Goal: Task Accomplishment & Management: Use online tool/utility

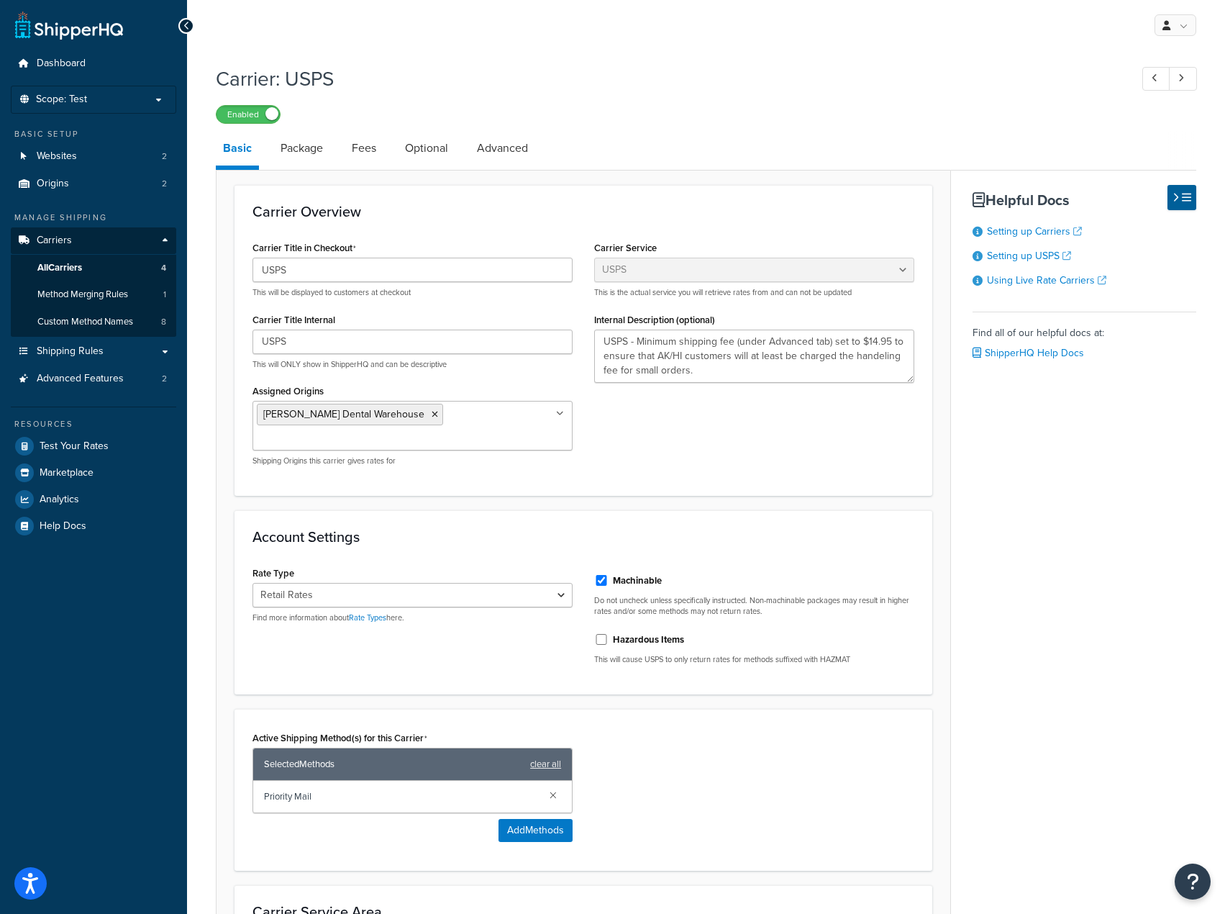
select select "usps"
click at [98, 345] on span "Shipping Rules" at bounding box center [70, 351] width 67 height 12
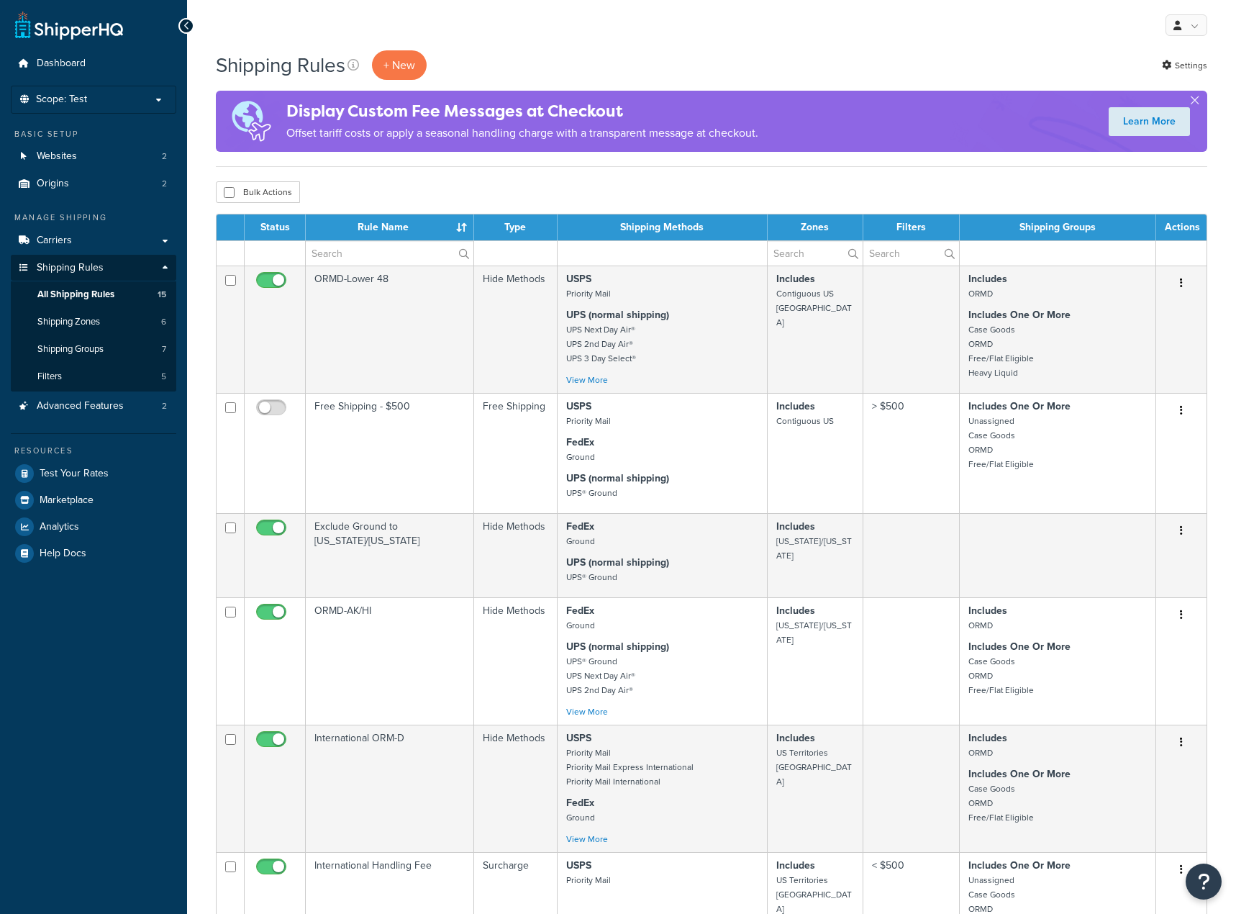
select select "15"
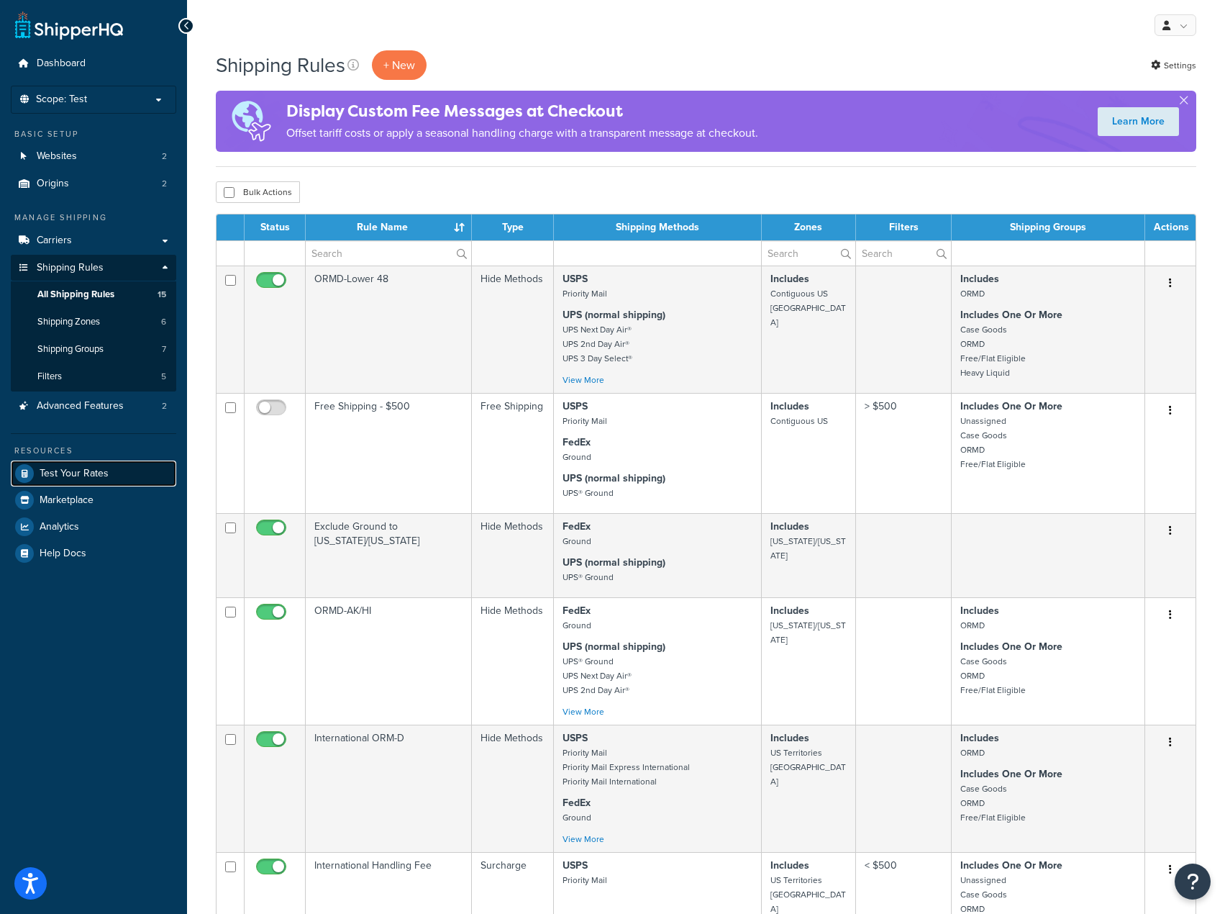
click at [91, 476] on span "Test Your Rates" at bounding box center [74, 474] width 69 height 12
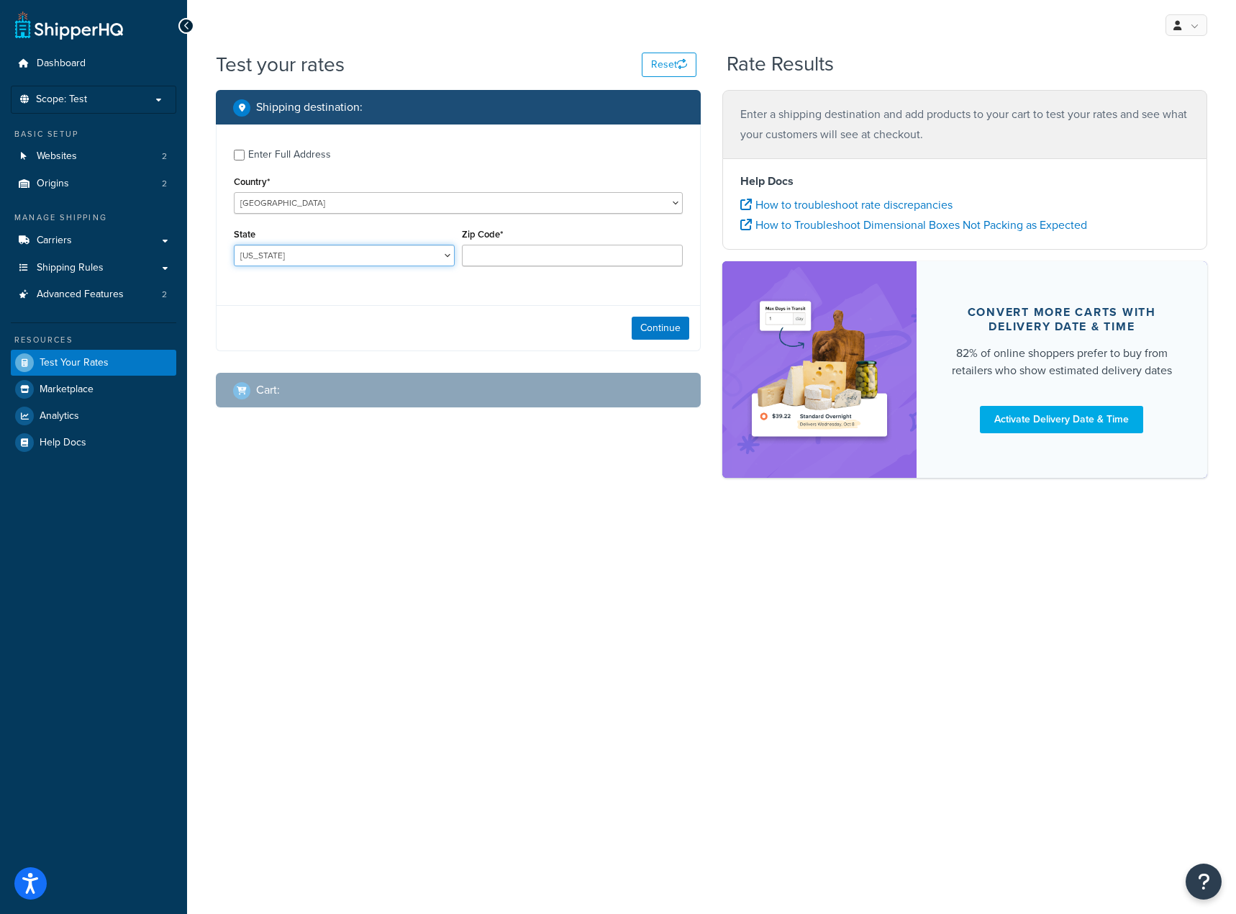
click at [368, 256] on select "Alabama Alaska American Samoa Arizona Arkansas Armed Forces Americas Armed Forc…" at bounding box center [344, 256] width 221 height 22
click at [421, 256] on select "Alabama Alaska American Samoa Arizona Arkansas Armed Forces Americas Armed Forc…" at bounding box center [344, 256] width 221 height 22
select select "WA"
click at [537, 262] on input "Zip Code*" at bounding box center [572, 256] width 221 height 22
type input "98424"
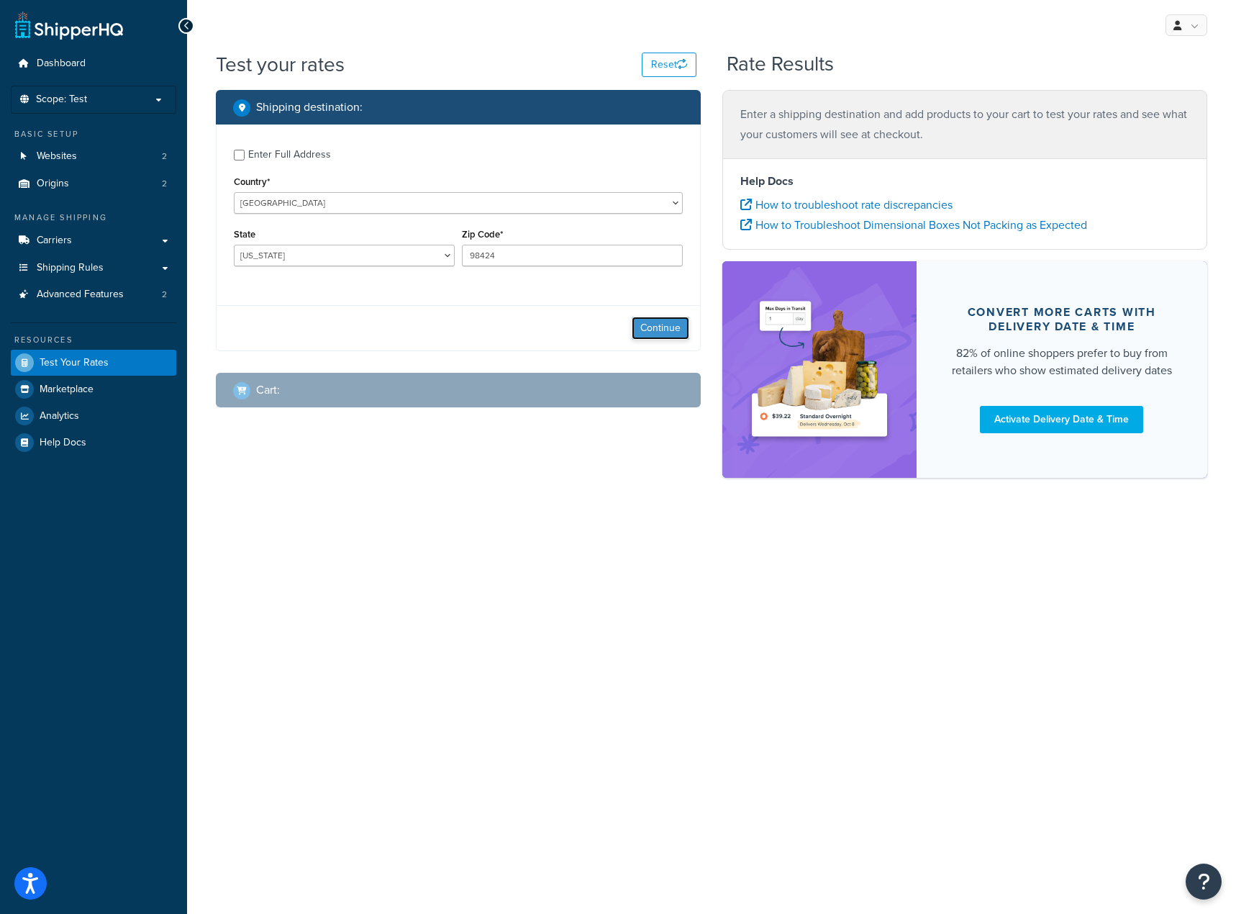
click at [667, 336] on button "Continue" at bounding box center [661, 328] width 58 height 23
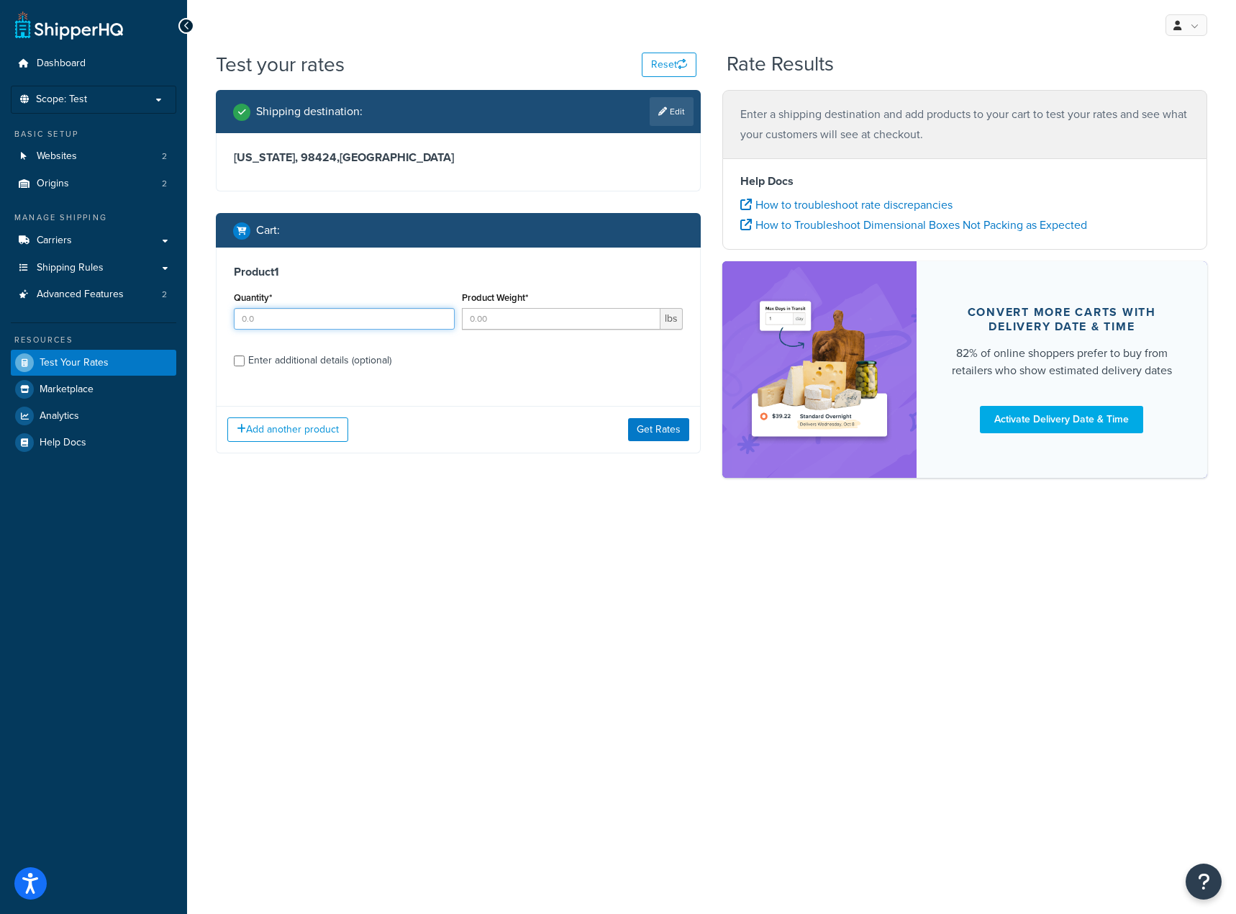
click at [354, 316] on input "Quantity*" at bounding box center [344, 319] width 221 height 22
type input "5"
click at [501, 321] on input "Product Weight*" at bounding box center [561, 319] width 199 height 22
type input ".07"
click at [315, 356] on div "Enter additional details (optional)" at bounding box center [319, 360] width 143 height 20
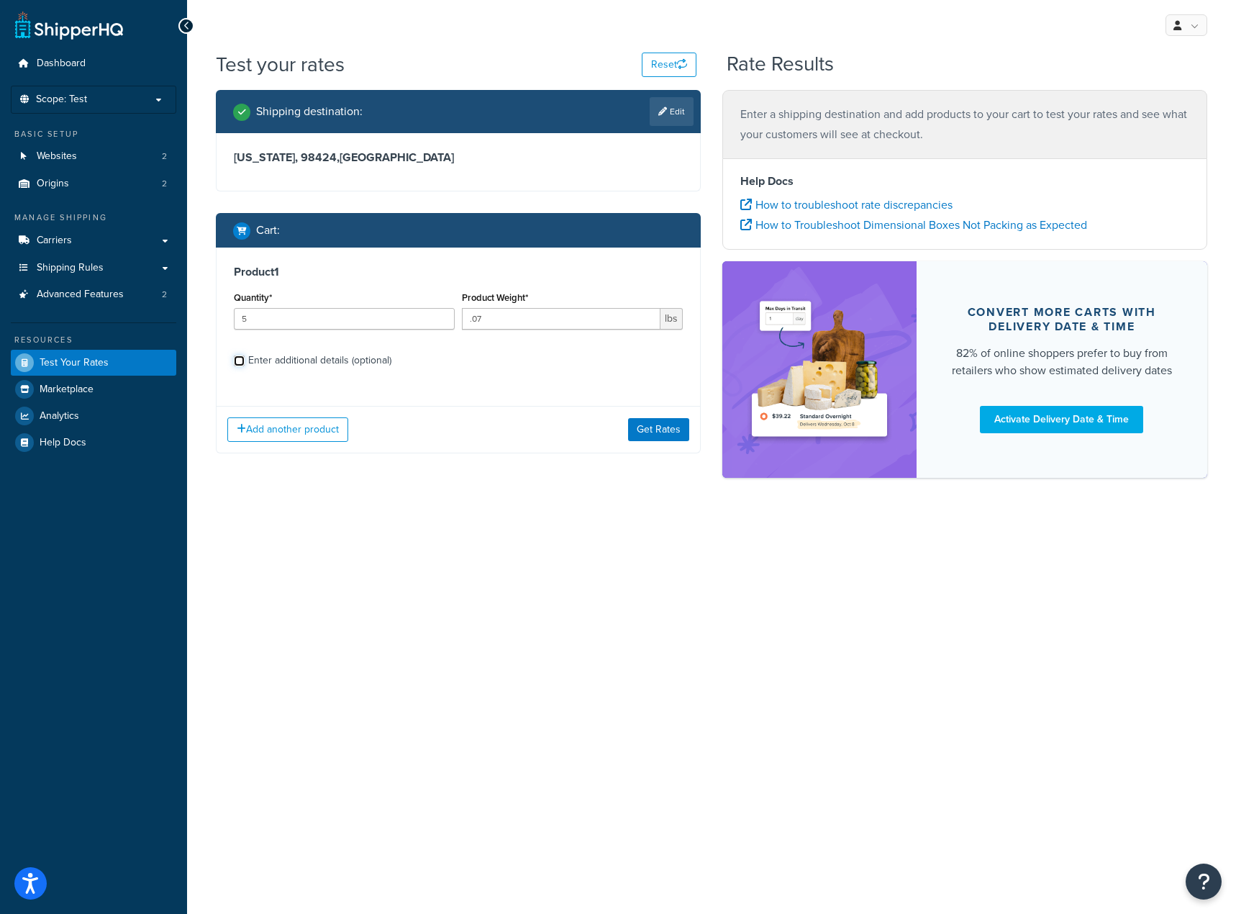
click at [245, 356] on input "Enter additional details (optional)" at bounding box center [239, 360] width 11 height 11
checkbox input "true"
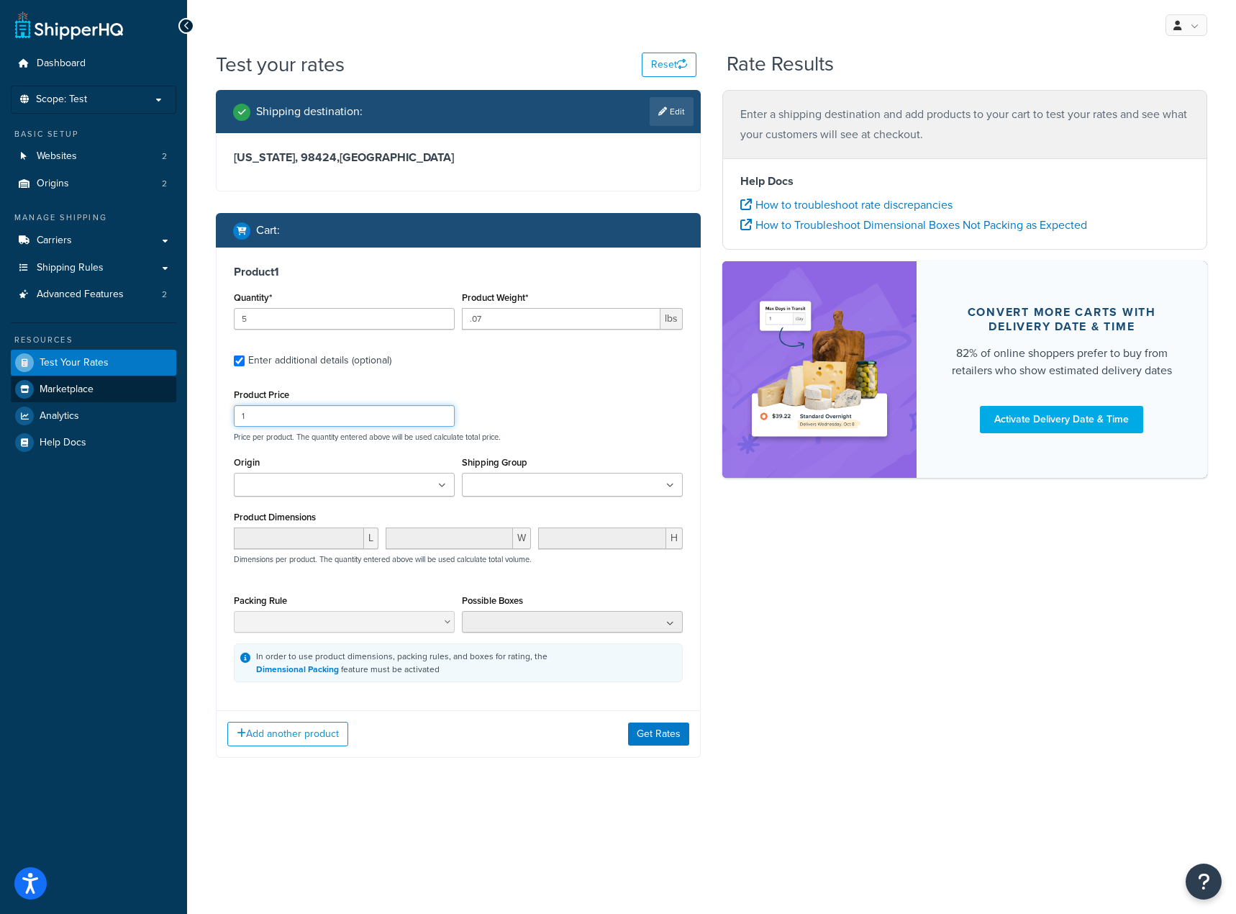
drag, startPoint x: 271, startPoint y: 408, endPoint x: 158, endPoint y: 393, distance: 114.0
click at [158, 393] on div "Dashboard Scope: Test Basic Setup Websites 2 Origins 2 Manage Shipping Carriers…" at bounding box center [618, 457] width 1236 height 914
type input "9.95"
click at [571, 448] on div "Product Price 9.95 Price per product. The quantity entered above will be used c…" at bounding box center [458, 533] width 449 height 297
click at [588, 476] on ul at bounding box center [572, 485] width 221 height 24
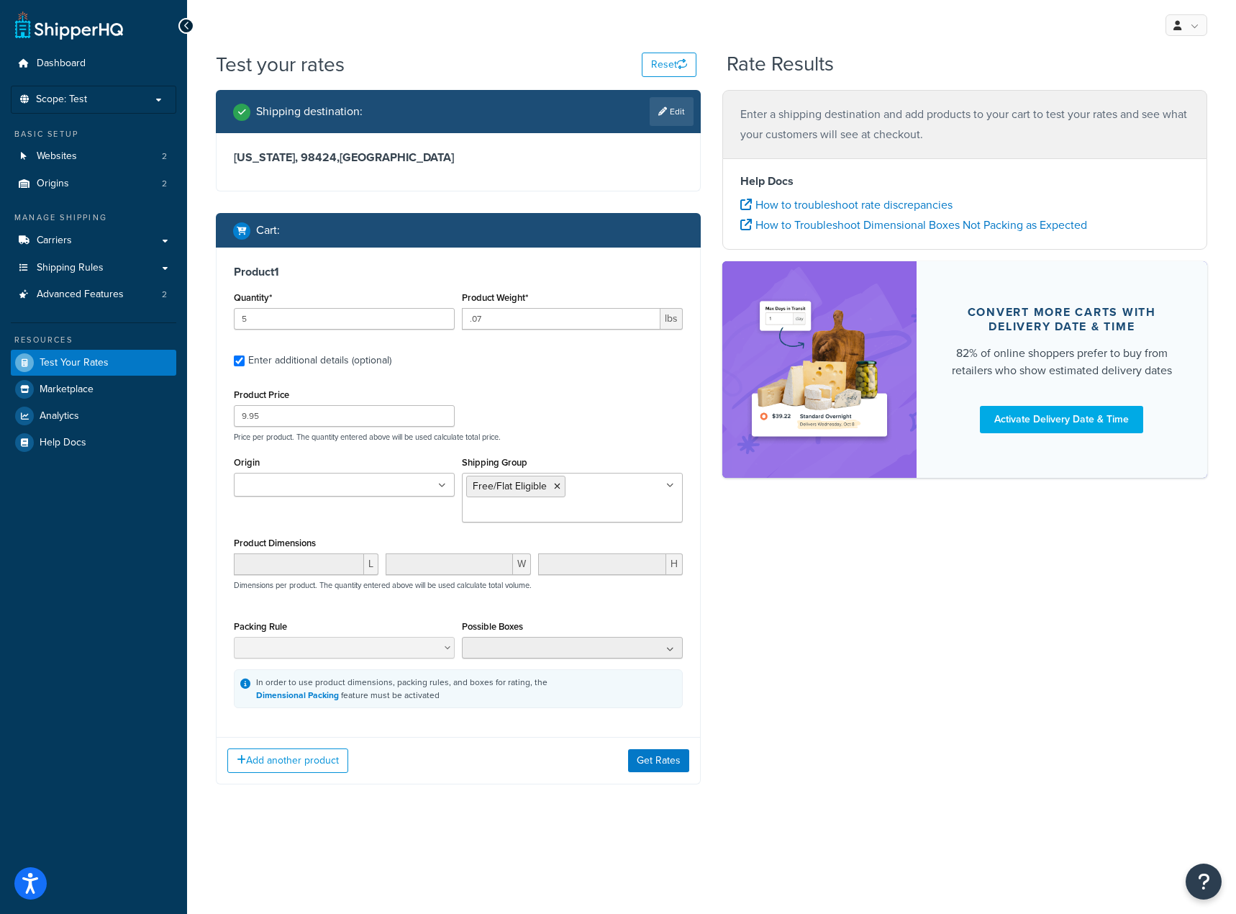
click at [826, 597] on div "Shipping destination : Edit Washington, 98424 , United States Cart : Product 1 …" at bounding box center [711, 448] width 1013 height 716
click at [665, 754] on button "Get Rates" at bounding box center [658, 759] width 61 height 23
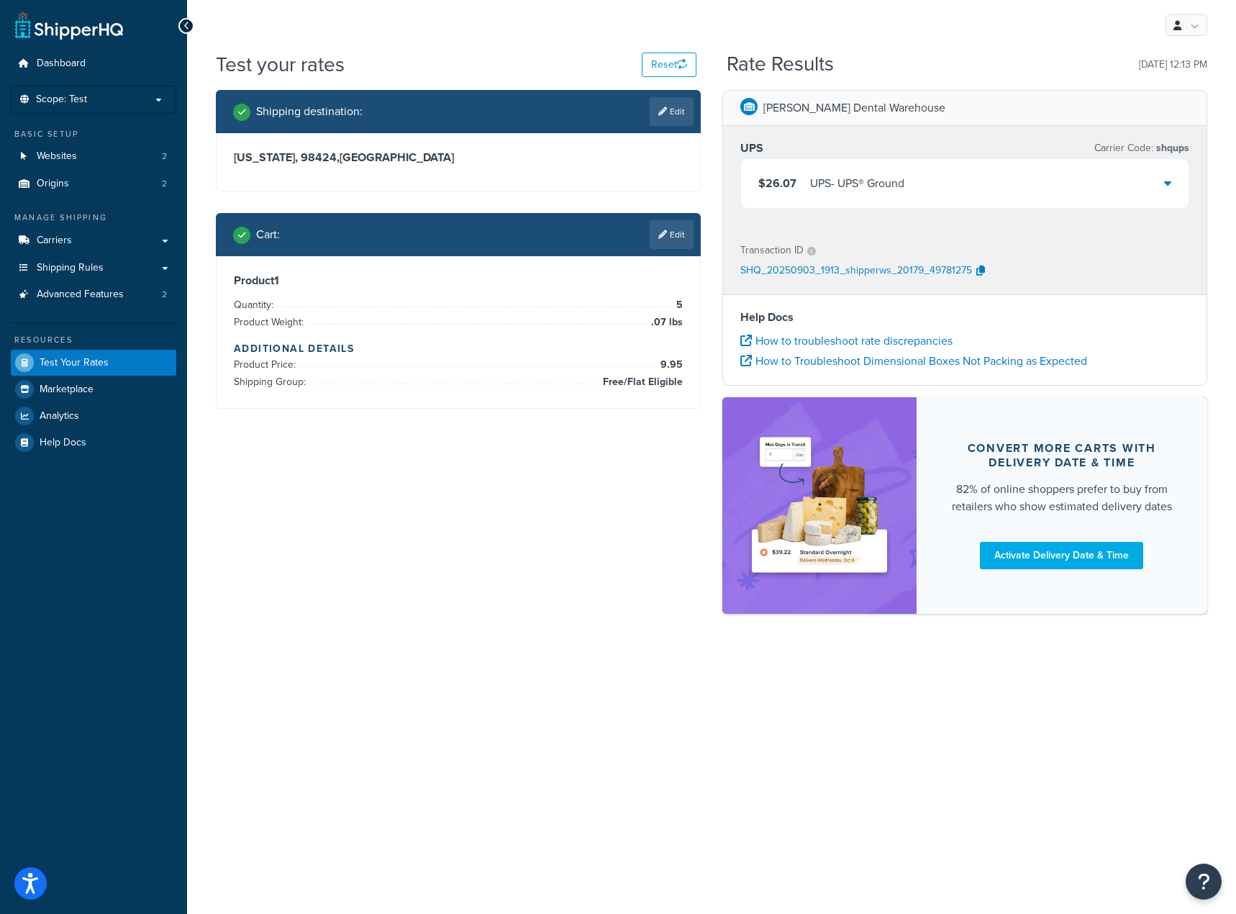
click at [1171, 187] on icon at bounding box center [1167, 183] width 7 height 12
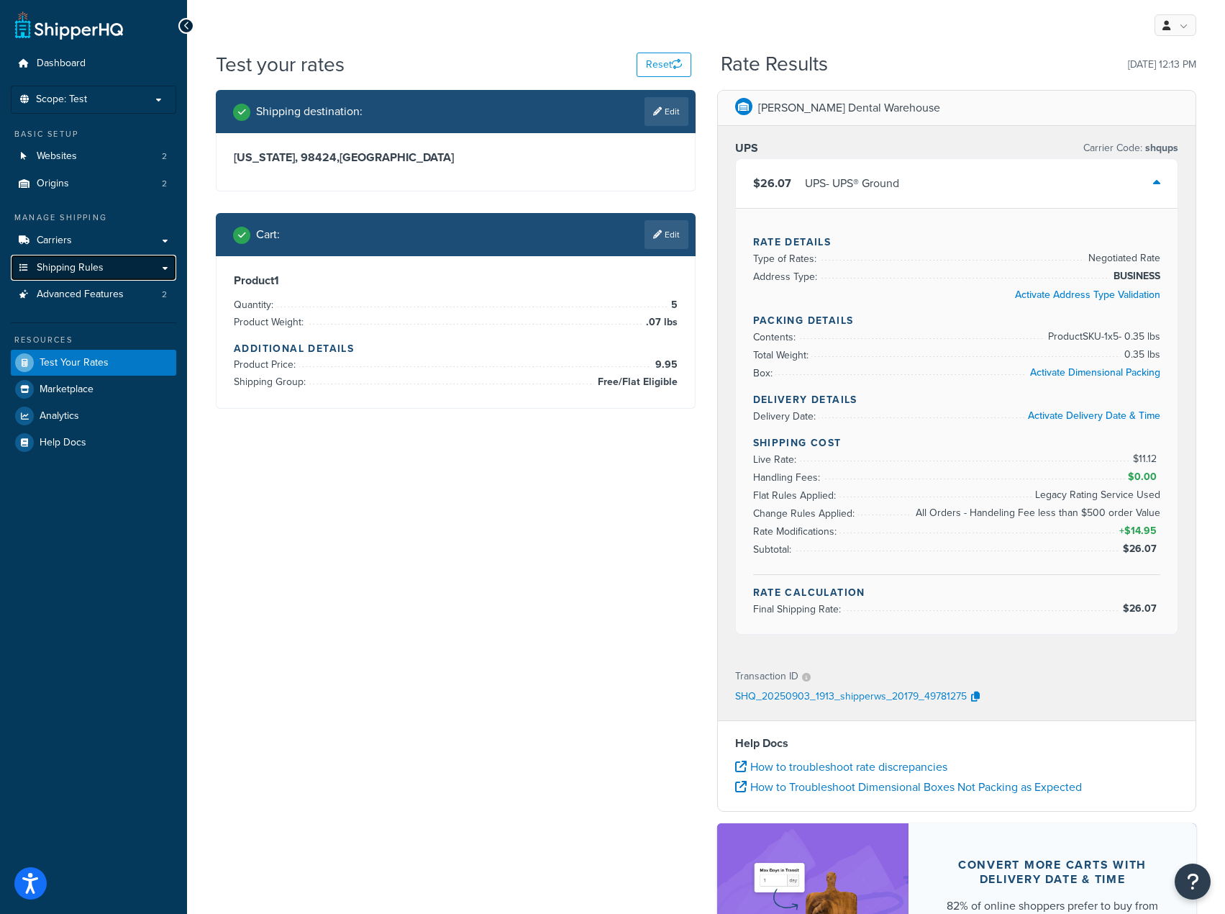
click at [85, 268] on span "Shipping Rules" at bounding box center [70, 268] width 67 height 12
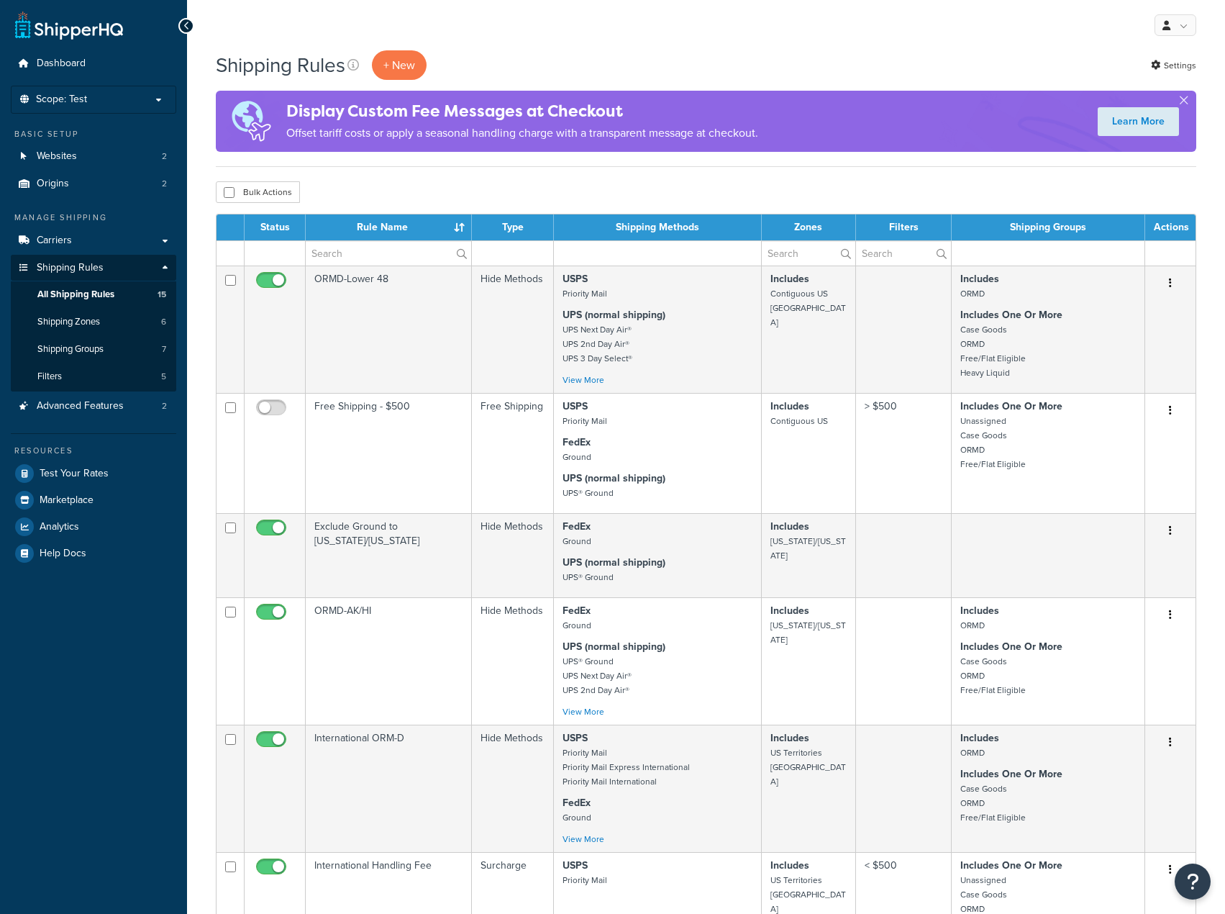
select select "15"
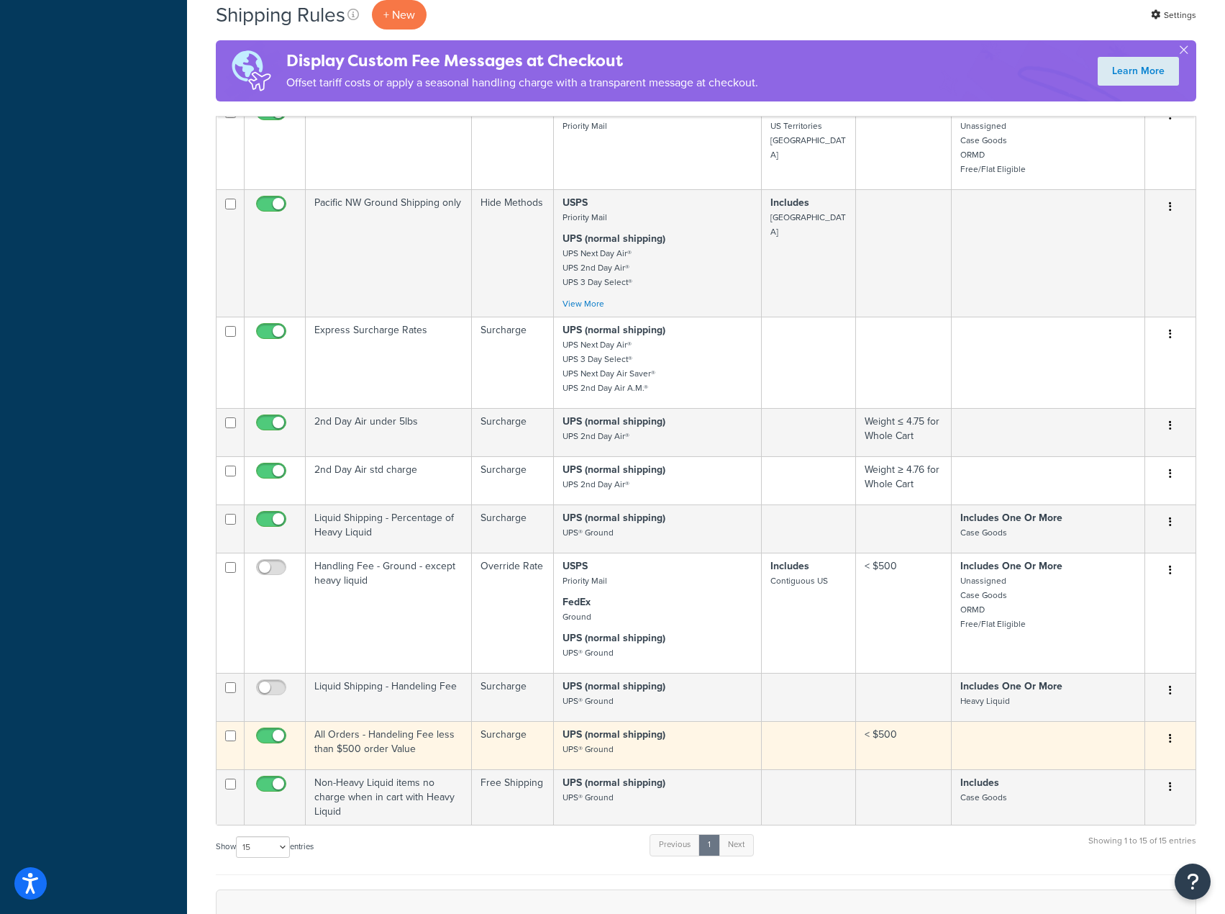
scroll to position [720, 0]
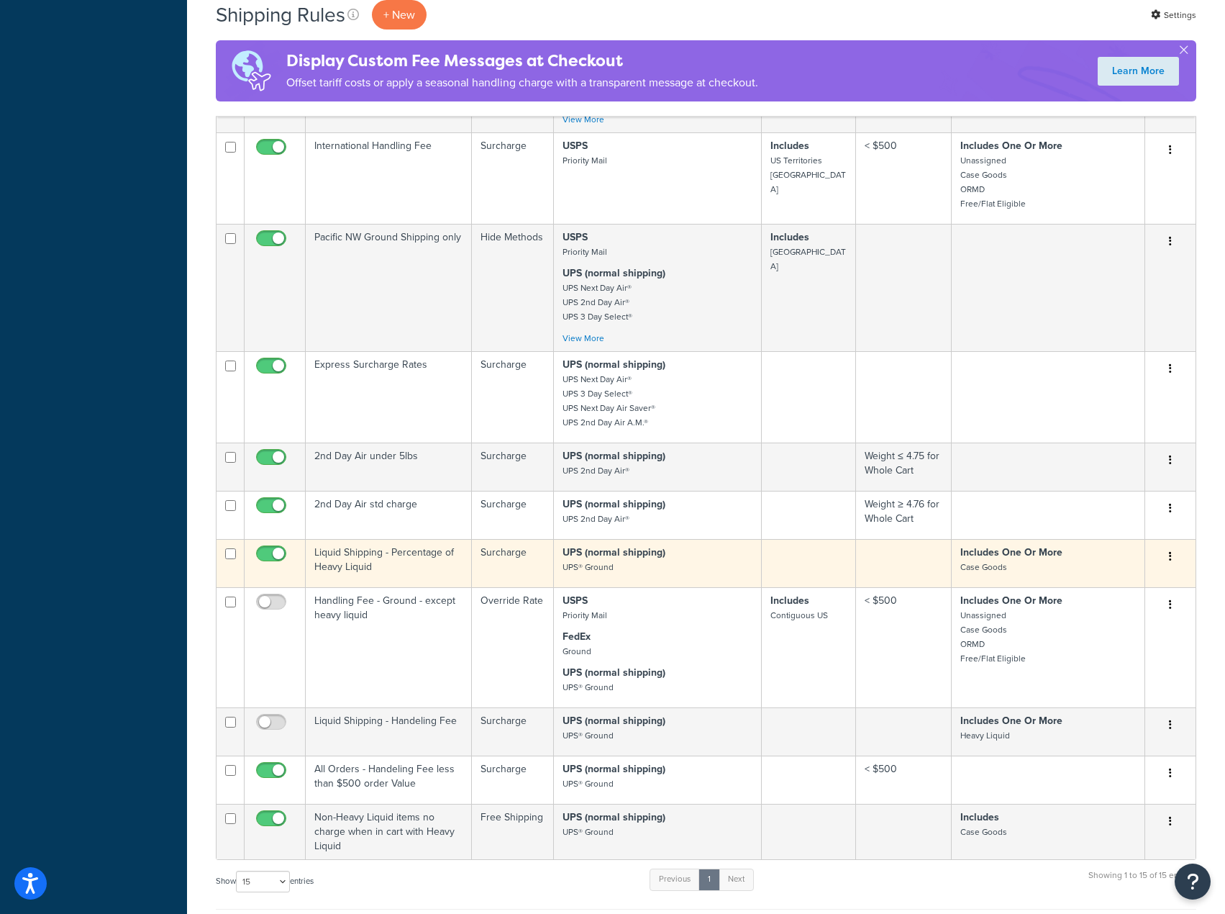
click at [1073, 587] on td "Includes One Or More Case Goods" at bounding box center [1049, 563] width 194 height 48
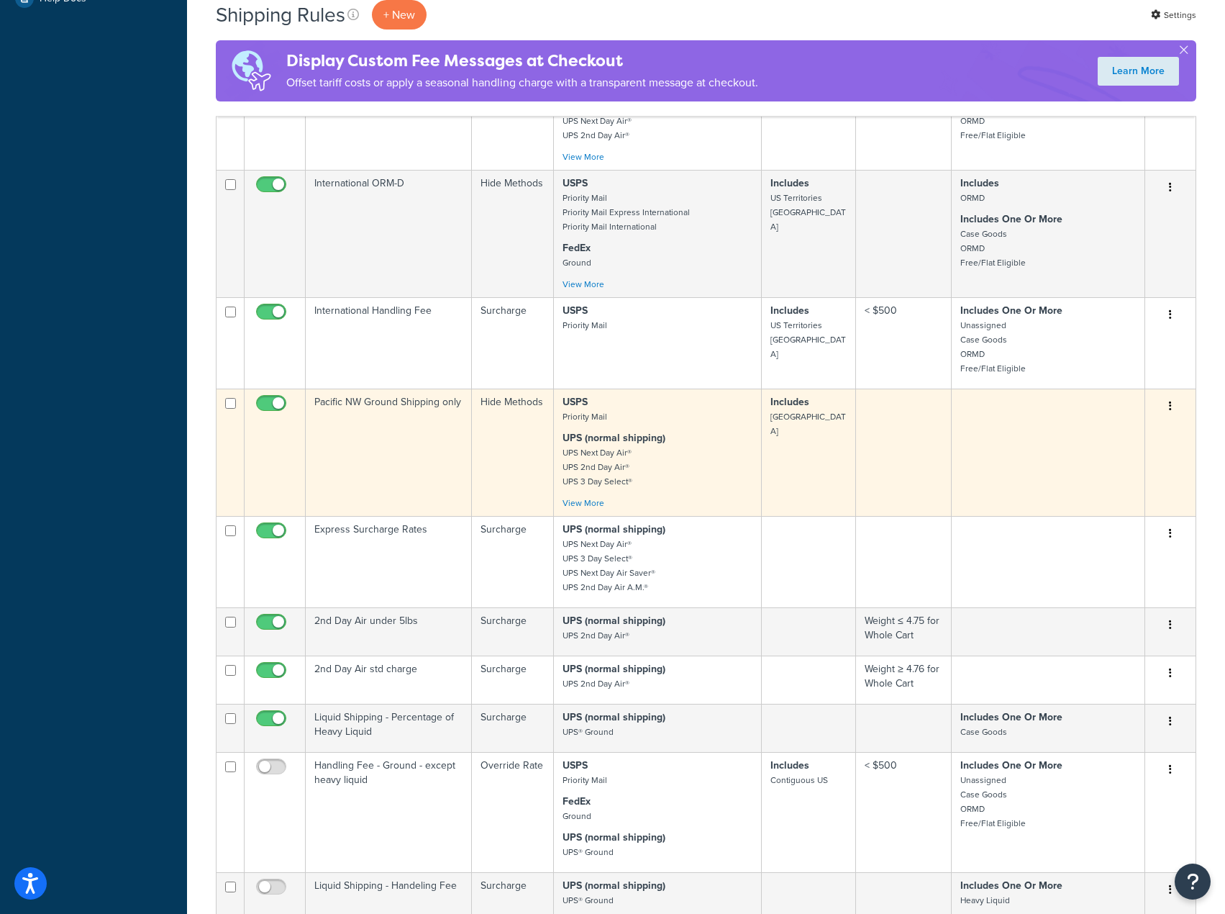
scroll to position [648, 0]
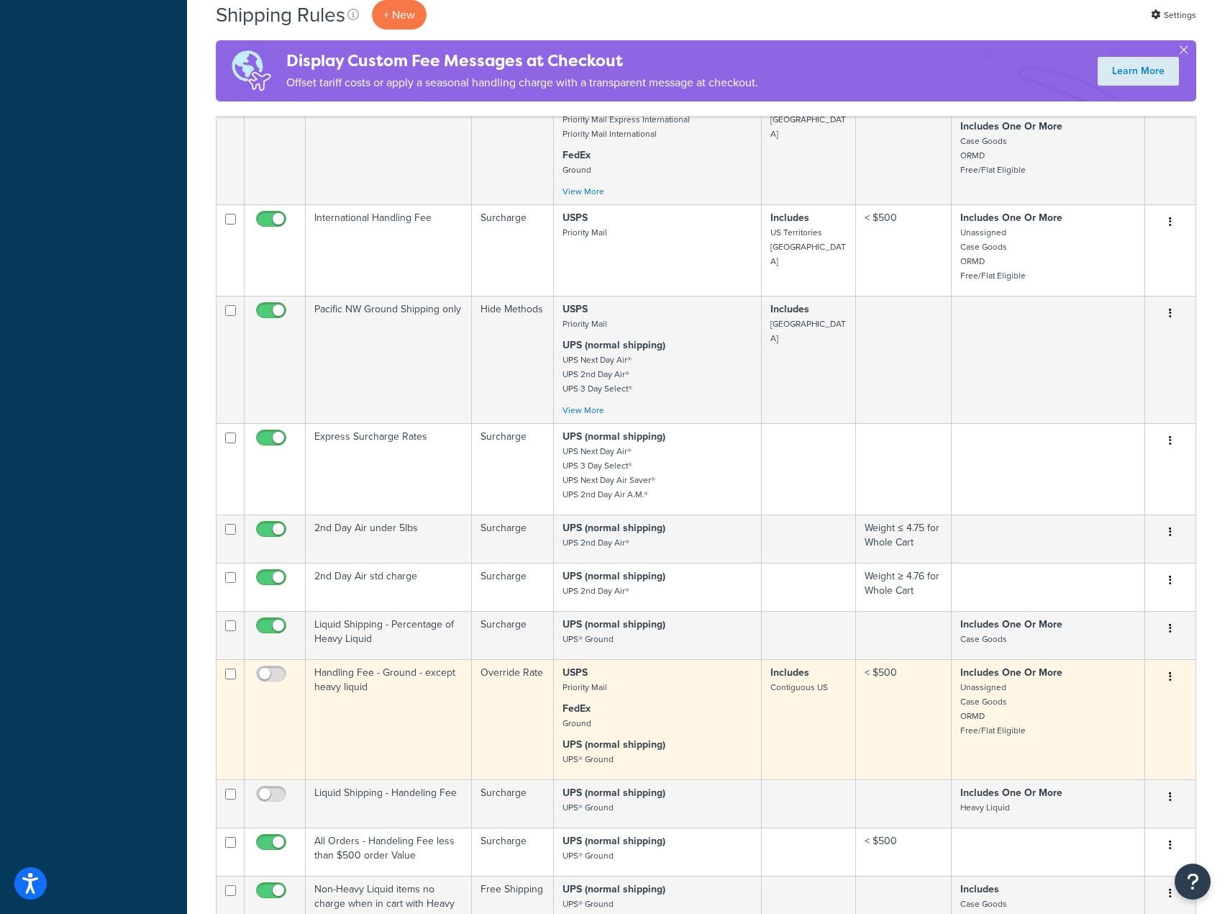
click at [1104, 705] on p "Includes One Or More Unassigned Case Goods ORMD Free/Flat Eligible" at bounding box center [1049, 702] width 176 height 72
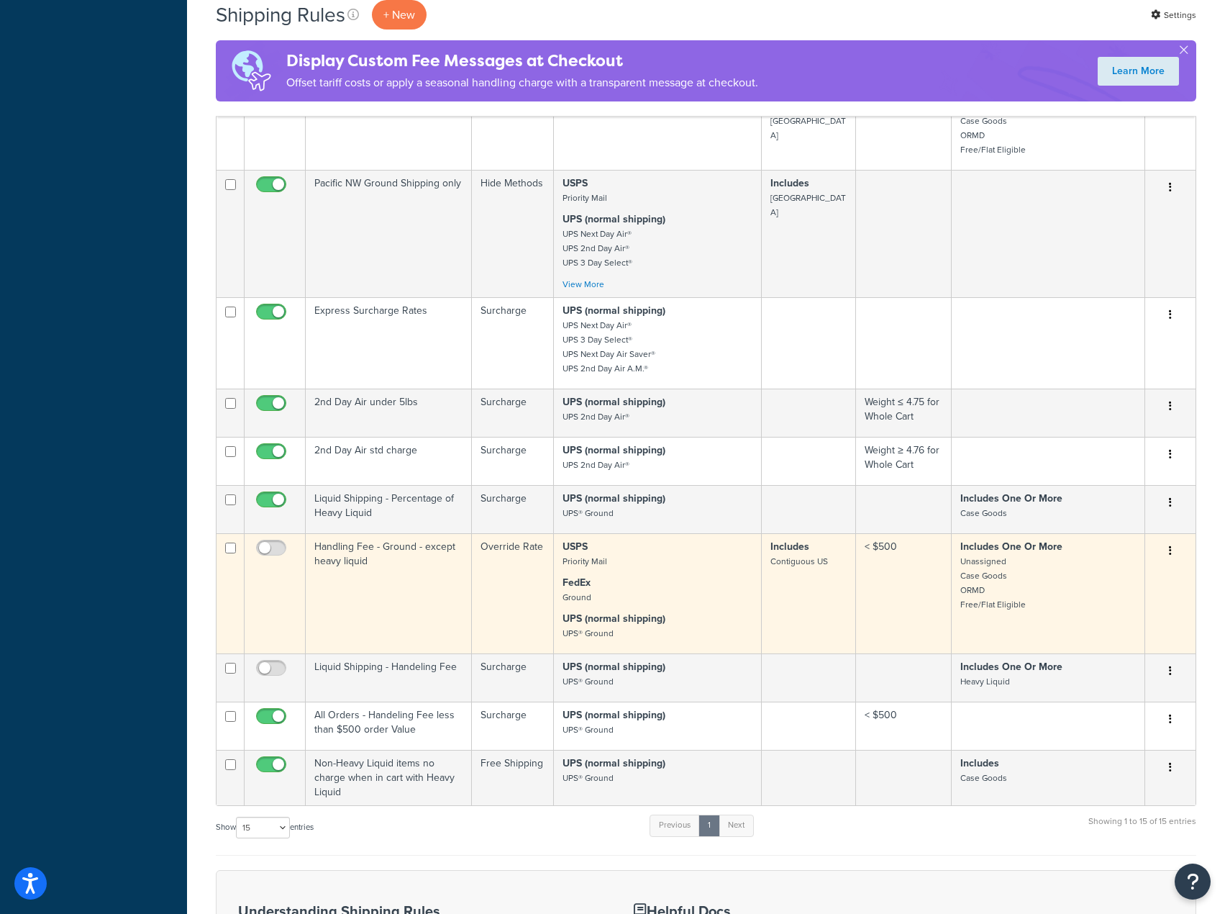
scroll to position [791, 0]
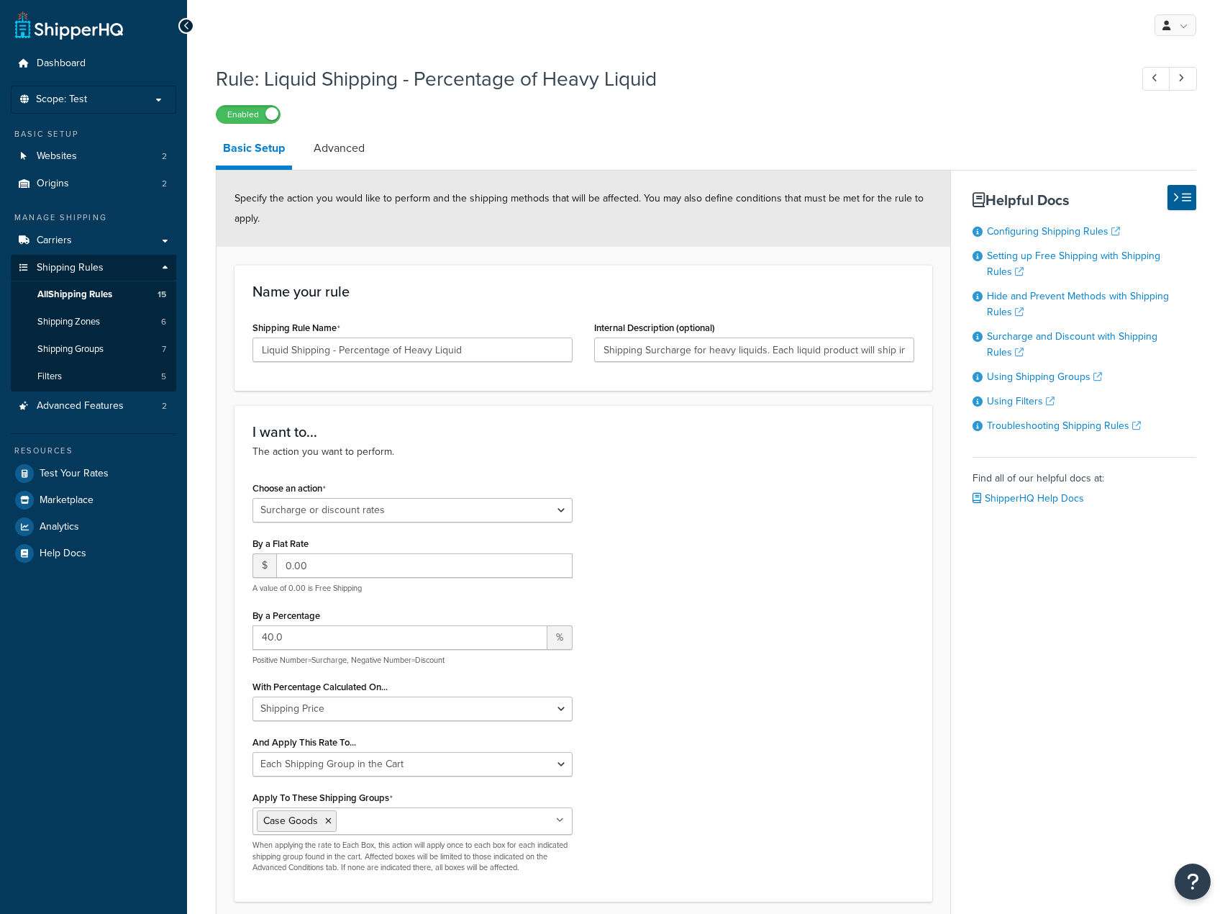
select select "SURCHARGE"
select select "SHIPPING_GROUP"
click at [427, 73] on h1 "Rule: Liquid Shipping - Percentage of Heavy Liquid" at bounding box center [666, 79] width 900 height 28
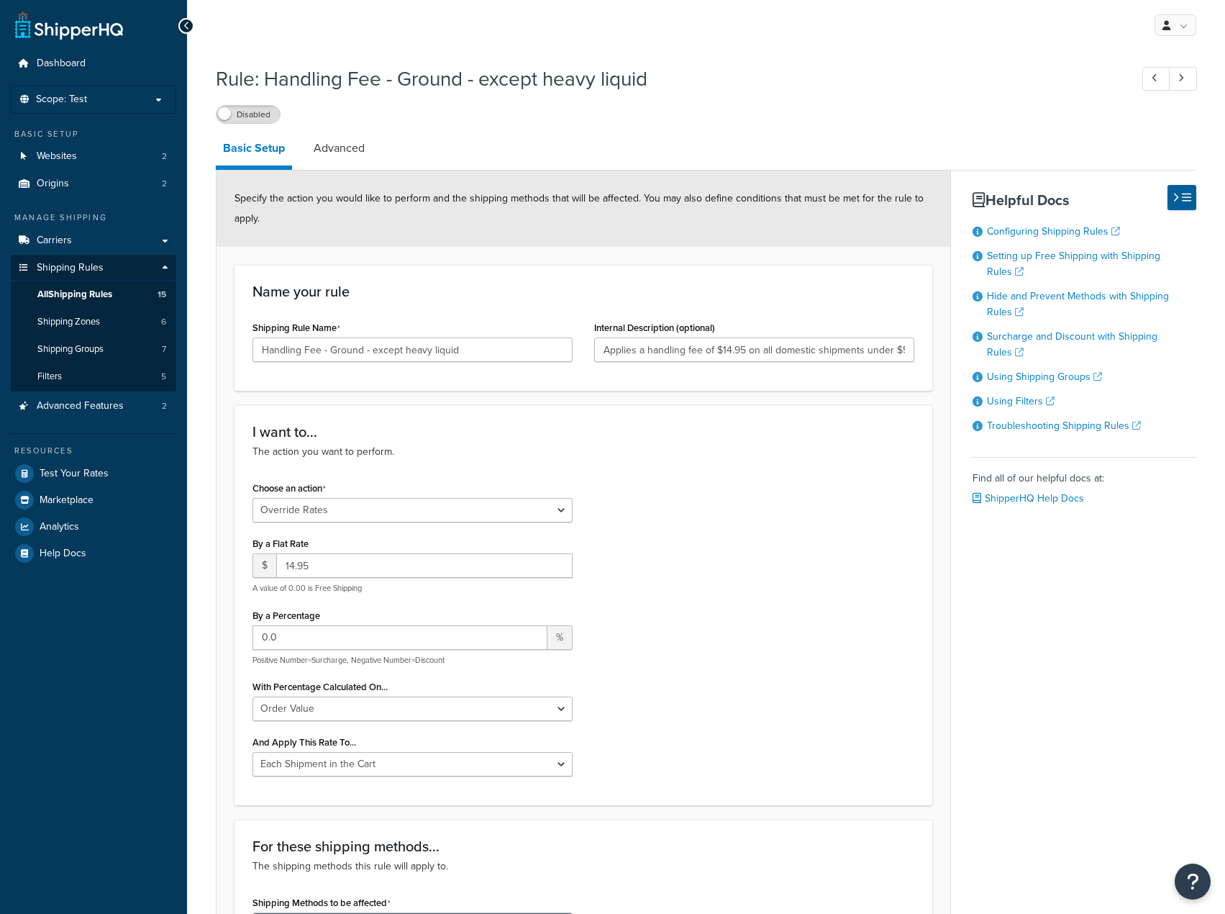
select select "OVERRIDE"
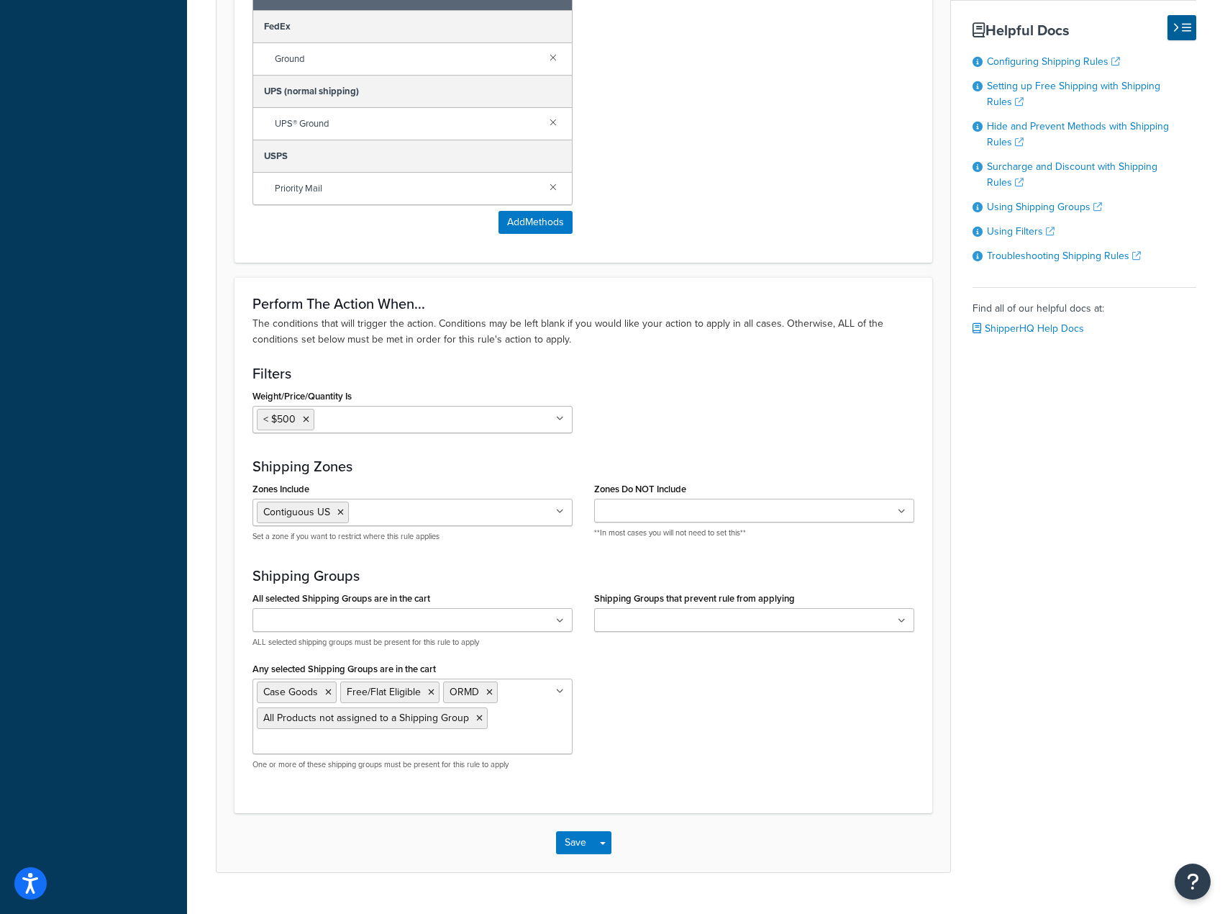
scroll to position [935, 0]
